Goal: Information Seeking & Learning: Learn about a topic

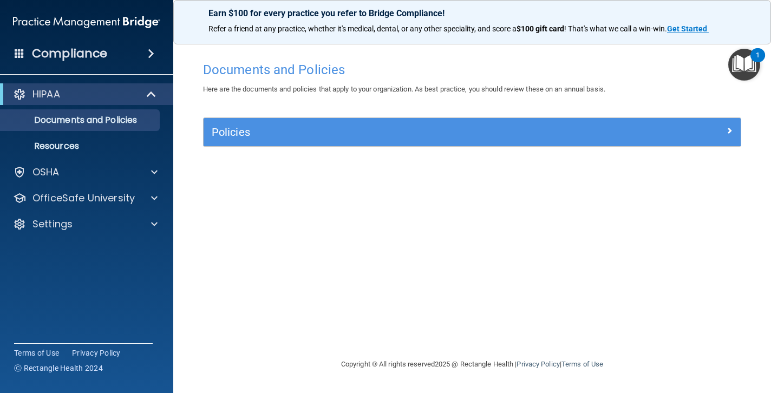
click at [733, 65] on img "Open Resource Center, 1 new notification" at bounding box center [744, 65] width 32 height 32
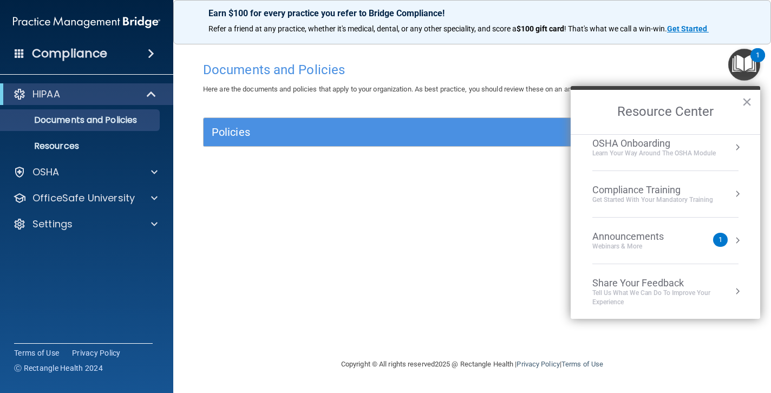
scroll to position [57, 0]
click at [644, 233] on div "Announcements" at bounding box center [638, 237] width 93 height 12
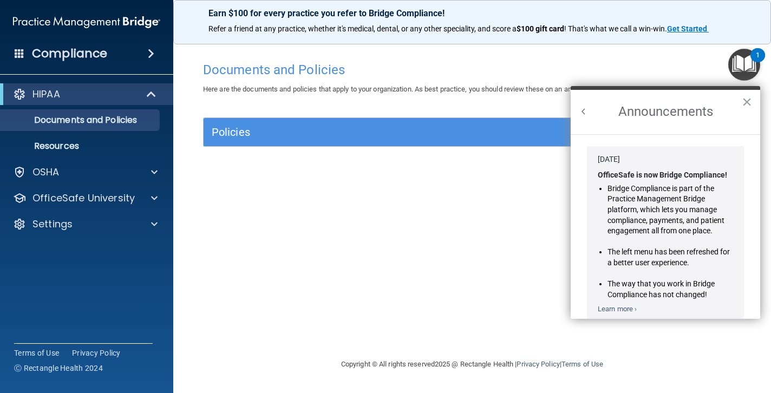
scroll to position [0, 0]
click at [589, 114] on h2 "Announcements" at bounding box center [665, 112] width 189 height 44
click at [585, 109] on button "Back to Resource Center Home" at bounding box center [583, 111] width 11 height 11
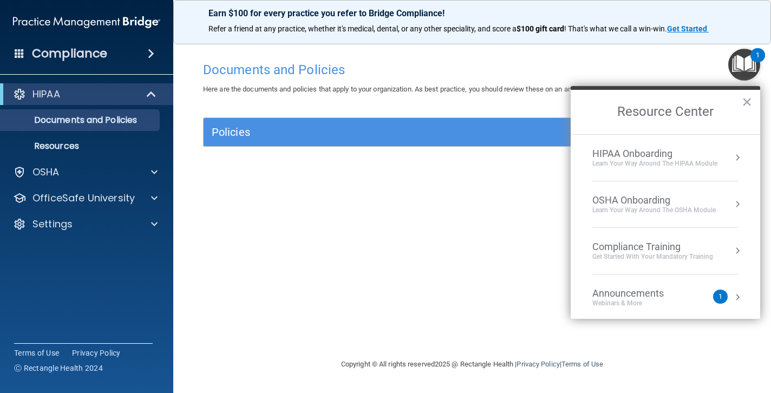
click at [666, 169] on li "HIPAA Onboarding Learn Your Way around the HIPAA module" at bounding box center [665, 158] width 146 height 47
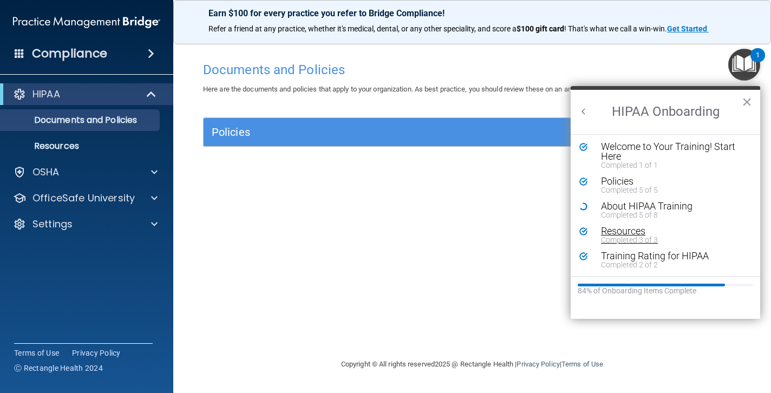
scroll to position [2, 0]
click at [579, 115] on button "Back to Resource Center Home" at bounding box center [583, 111] width 11 height 11
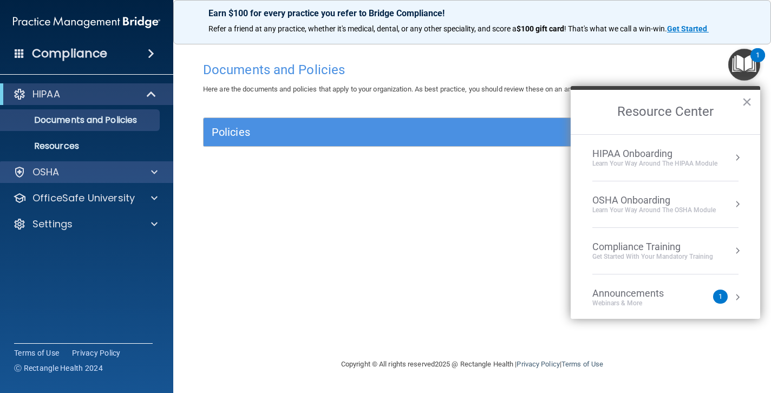
click at [93, 177] on div "OSHA" at bounding box center [72, 172] width 134 height 13
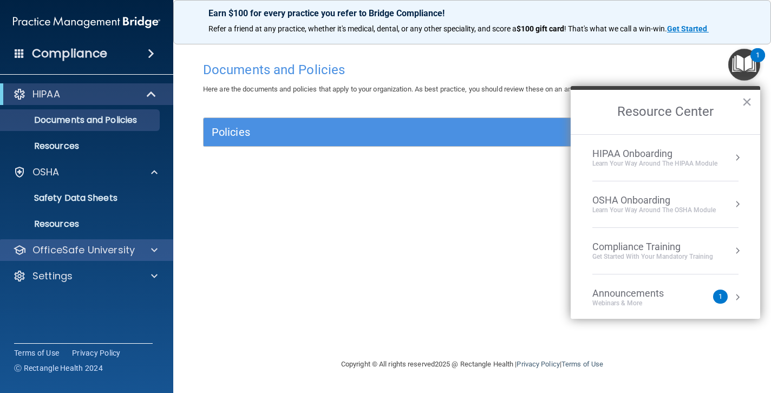
click at [109, 248] on p "OfficeSafe University" at bounding box center [83, 250] width 102 height 13
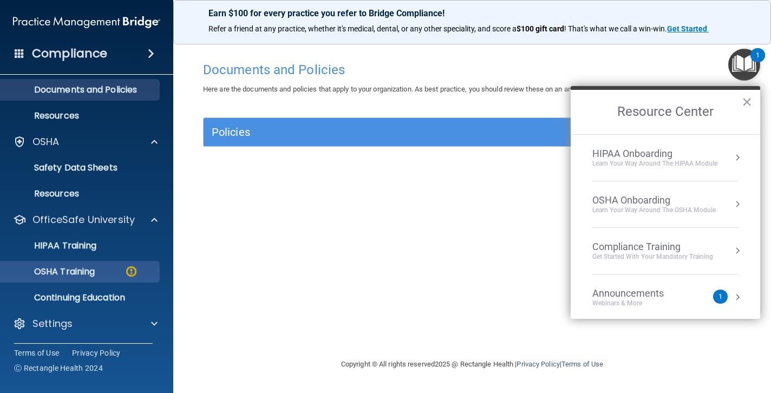
scroll to position [30, 0]
click at [105, 265] on link "OSHA Training" at bounding box center [74, 272] width 171 height 22
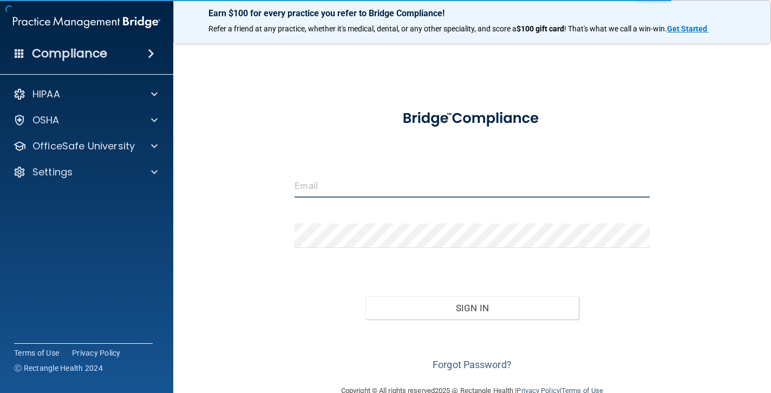
type input "[PERSON_NAME][EMAIL_ADDRESS][DOMAIN_NAME]"
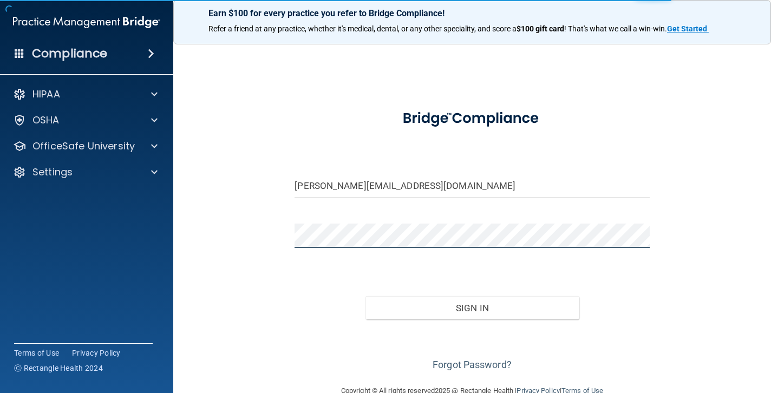
click at [472, 307] on button "Sign In" at bounding box center [471, 308] width 213 height 24
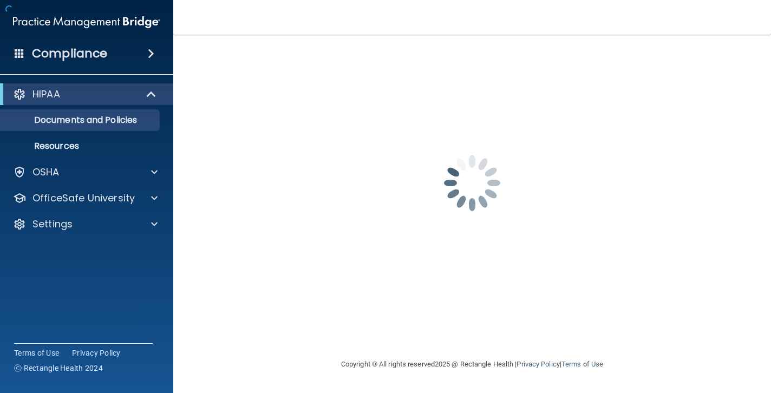
click at [473, 296] on div "[PERSON_NAME][EMAIL_ADDRESS][DOMAIN_NAME] Password is required Invalid email/pa…" at bounding box center [472, 195] width 554 height 301
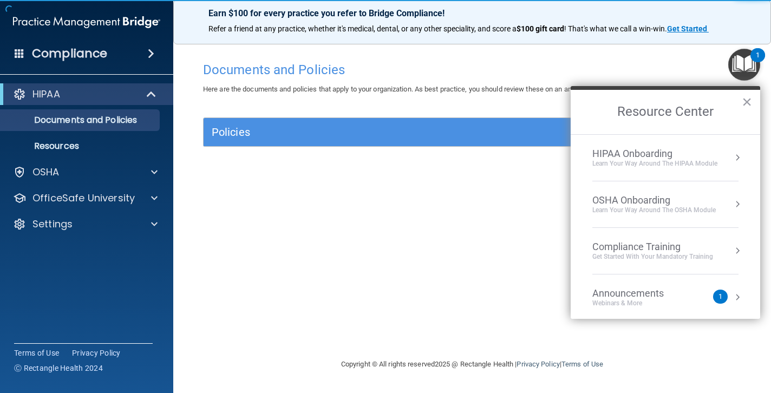
click at [214, 337] on div "Documents and Policies Here are the documents and policies that apply to your o…" at bounding box center [472, 206] width 554 height 301
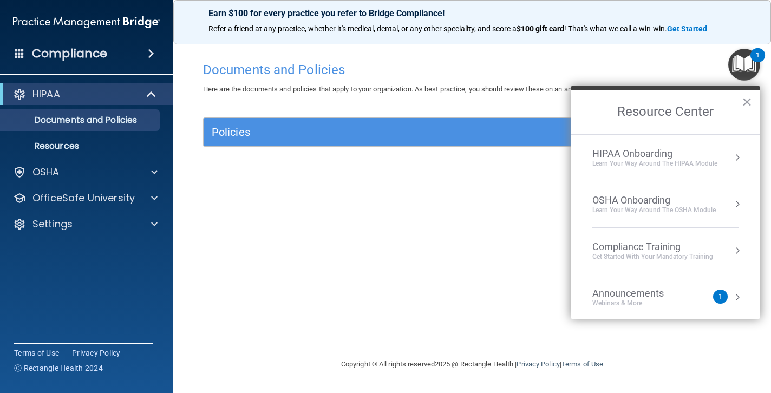
click at [377, 209] on div "Documents and Policies Here are the documents and policies that apply to your o…" at bounding box center [472, 206] width 554 height 301
click at [126, 167] on div "OSHA" at bounding box center [72, 172] width 134 height 13
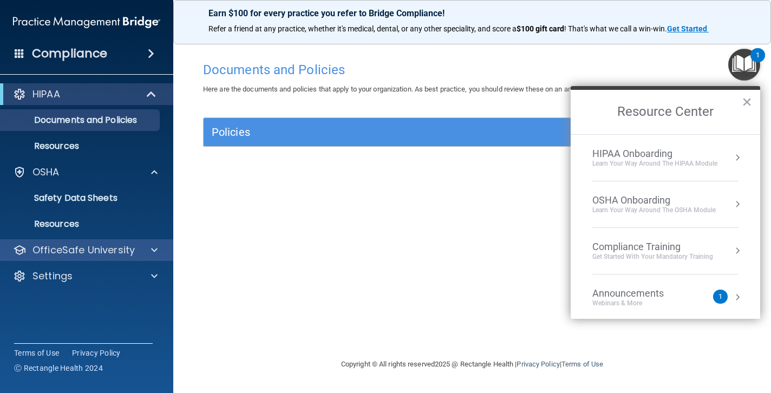
click at [114, 251] on p "OfficeSafe University" at bounding box center [83, 250] width 102 height 13
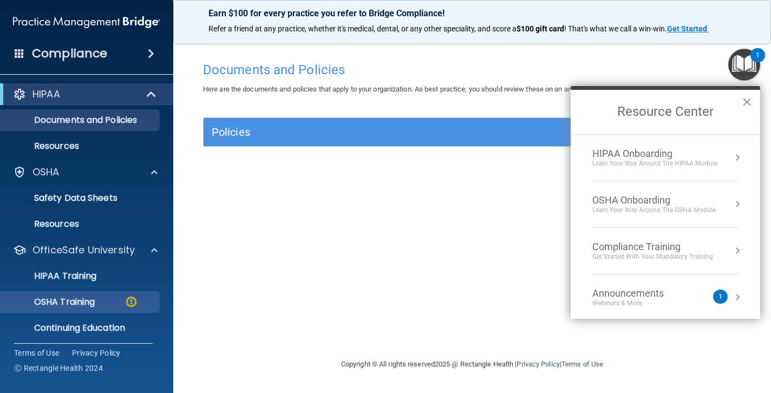
click at [100, 294] on link "OSHA Training" at bounding box center [74, 302] width 171 height 22
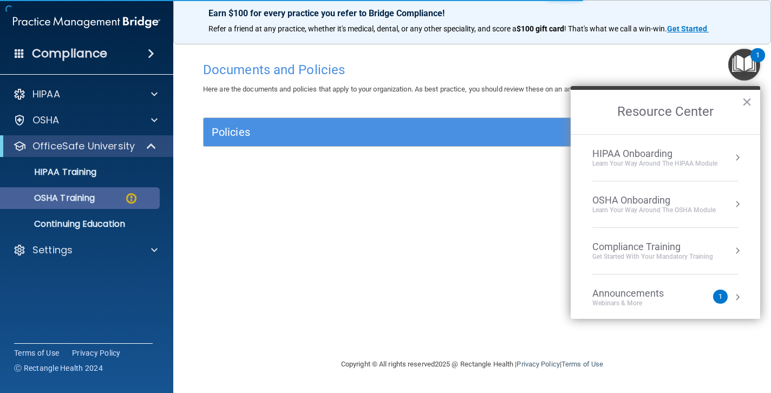
click at [101, 206] on link "OSHA Training" at bounding box center [74, 198] width 171 height 22
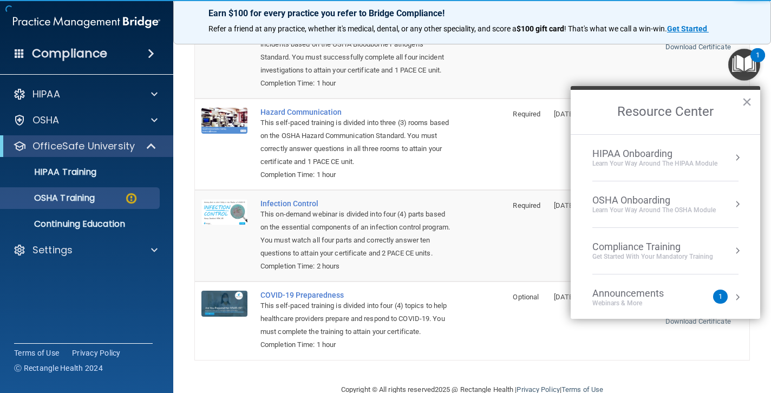
scroll to position [156, 0]
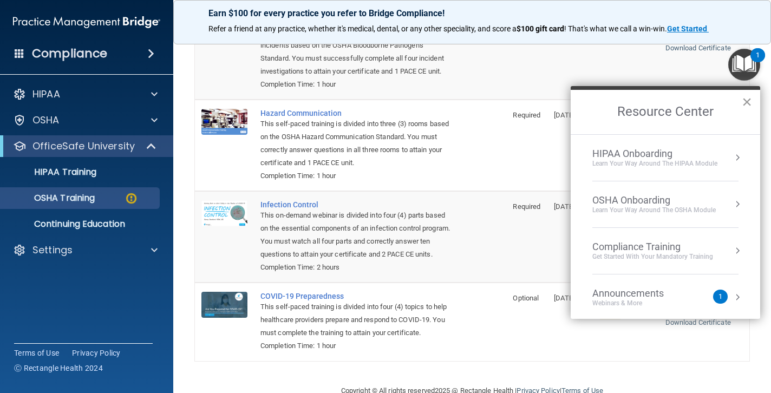
click at [743, 97] on button "×" at bounding box center [747, 101] width 10 height 17
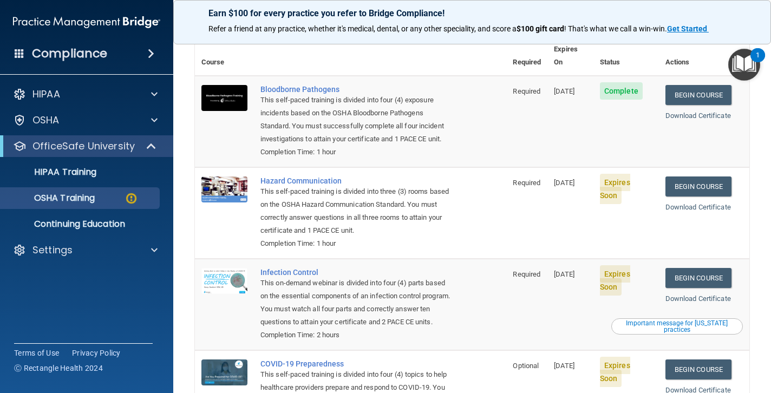
scroll to position [78, 0]
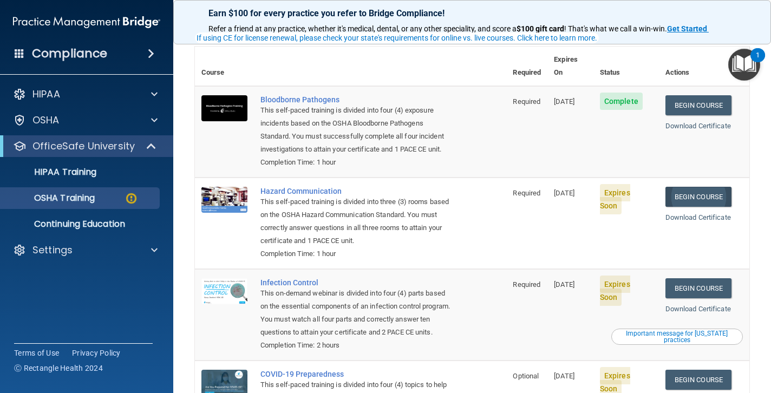
click at [710, 187] on link "Begin Course" at bounding box center [698, 197] width 66 height 20
click at [412, 2] on div "Earn $100 for every practice you refer to Bridge Compliance! Refer a friend at …" at bounding box center [472, 22] width 598 height 44
